Goal: Transaction & Acquisition: Register for event/course

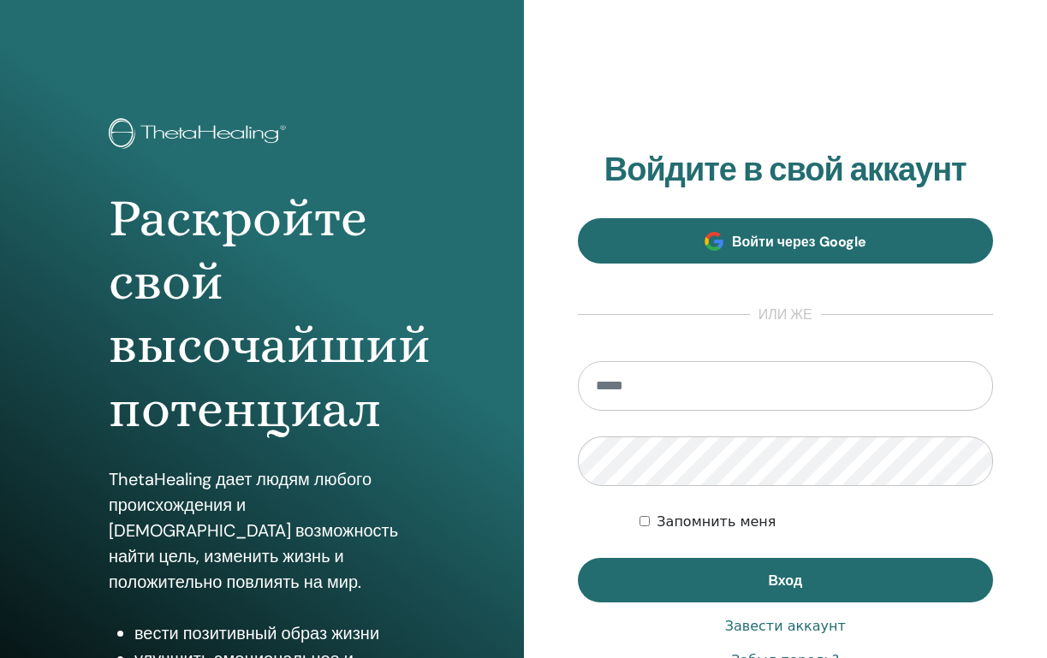
click at [728, 233] on link "Войти через Google" at bounding box center [786, 240] width 416 height 45
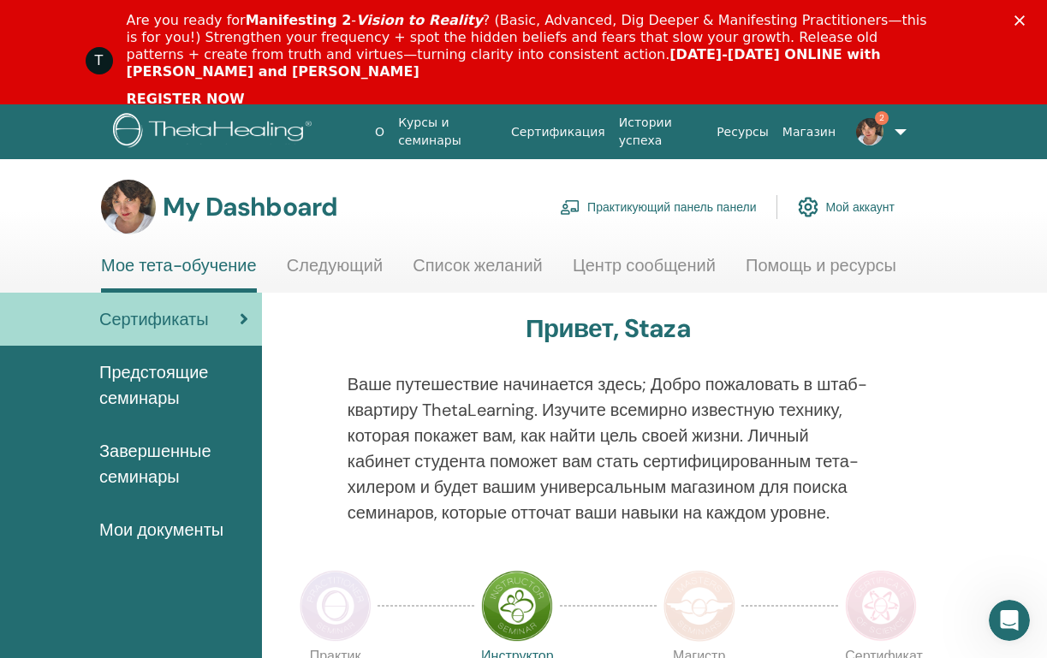
click at [1023, 21] on icon "Zavřít" at bounding box center [1019, 20] width 10 height 10
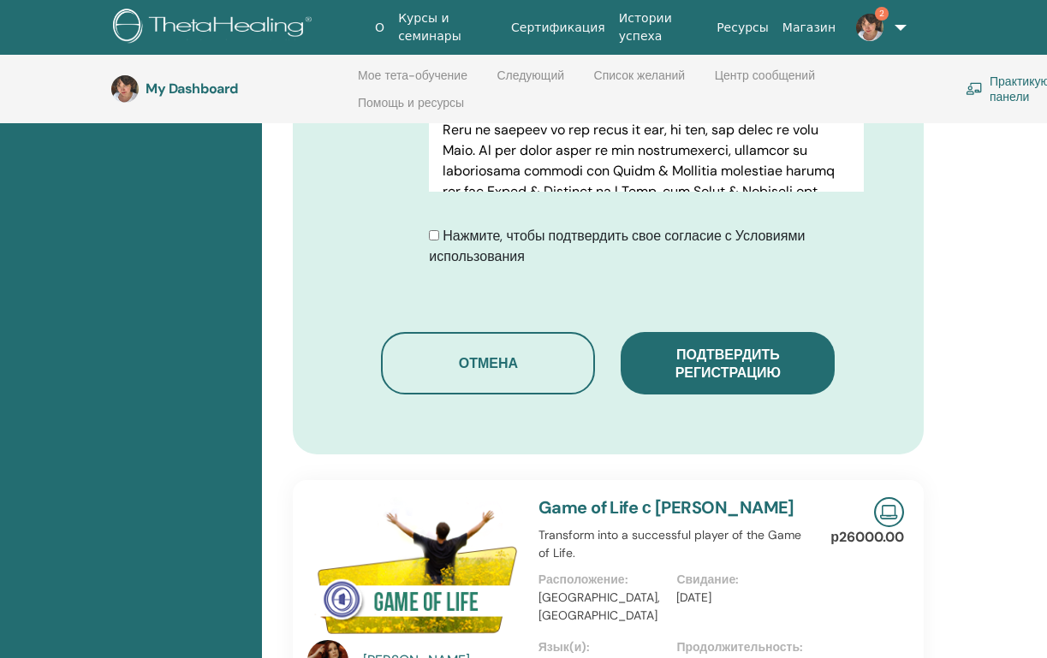
scroll to position [1017, 0]
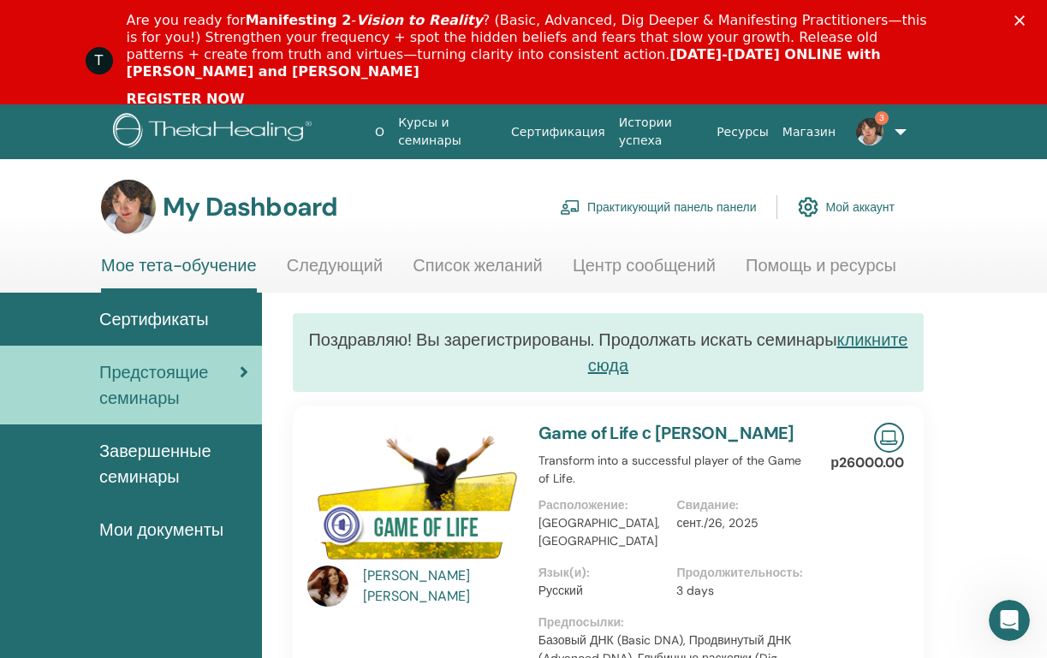
click at [1018, 20] on polygon "Zavřít" at bounding box center [1019, 20] width 10 height 10
